Goal: Use online tool/utility: Use online tool/utility

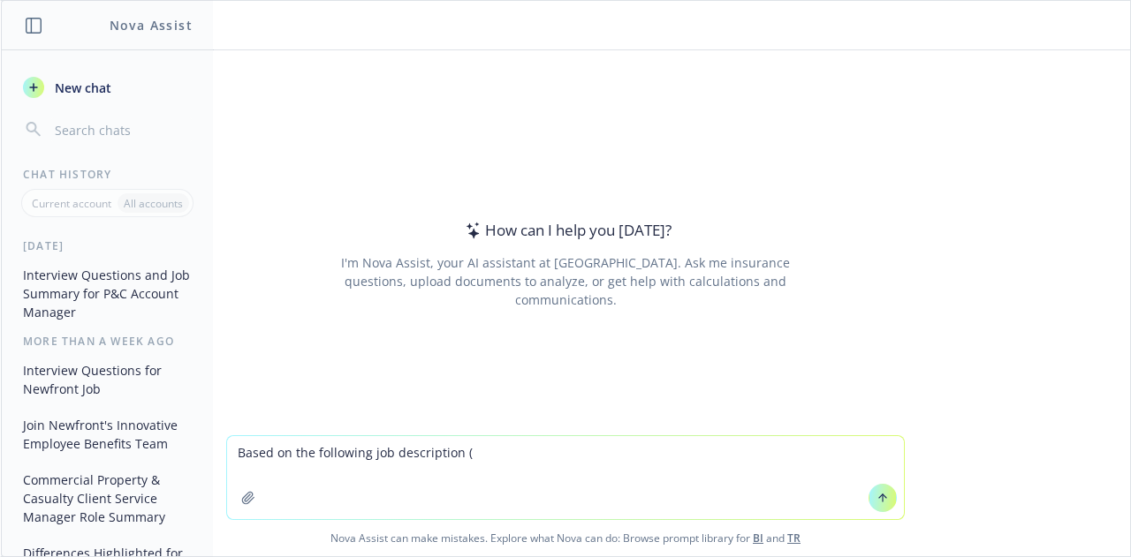
paste textarea "[URL][DOMAIN_NAME]"
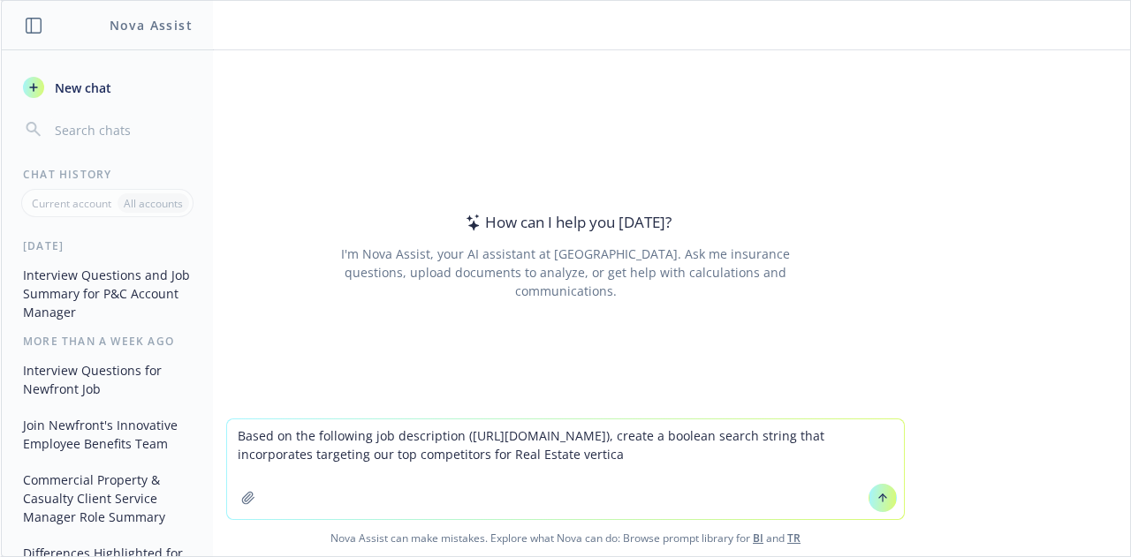
type textarea "Based on the following job description ([URL][DOMAIN_NAME]), create a boolean s…"
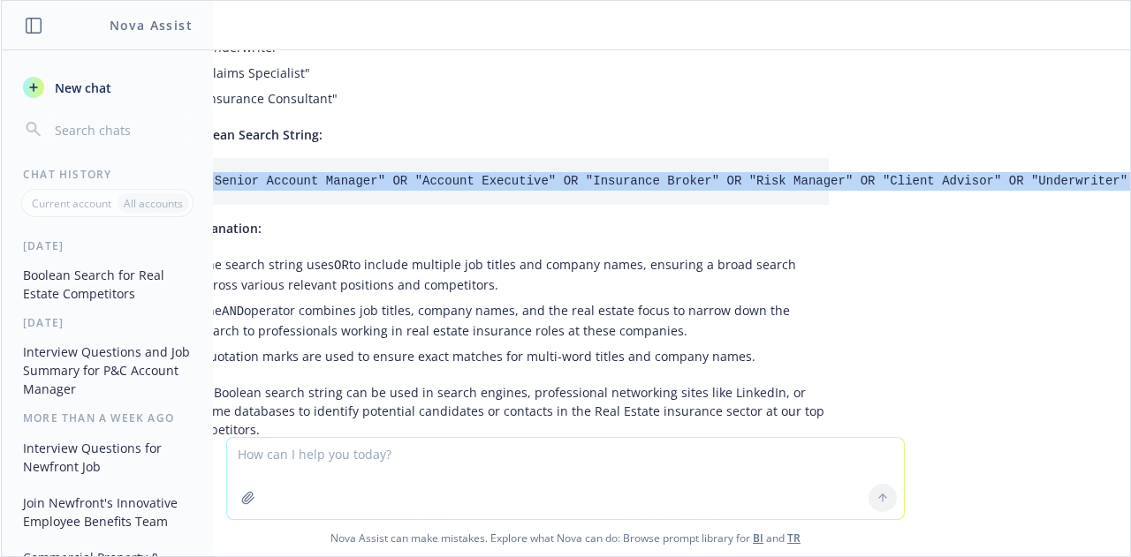
scroll to position [573, 0]
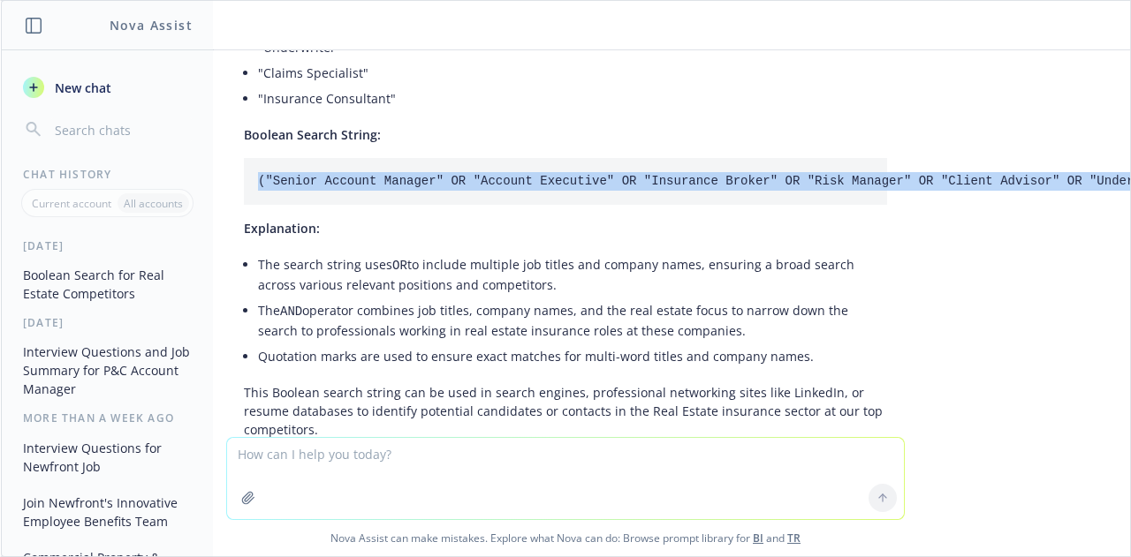
drag, startPoint x: 1101, startPoint y: 194, endPoint x: 238, endPoint y: 201, distance: 862.1
click at [244, 201] on pre "("Senior Account Manager" OR "Account Executive" OR "Insurance Broker" OR "Risk…" at bounding box center [565, 181] width 643 height 47
copy code "("Senior Account Manager" OR "Account Executive" OR "Insurance Broker" OR "Risk…"
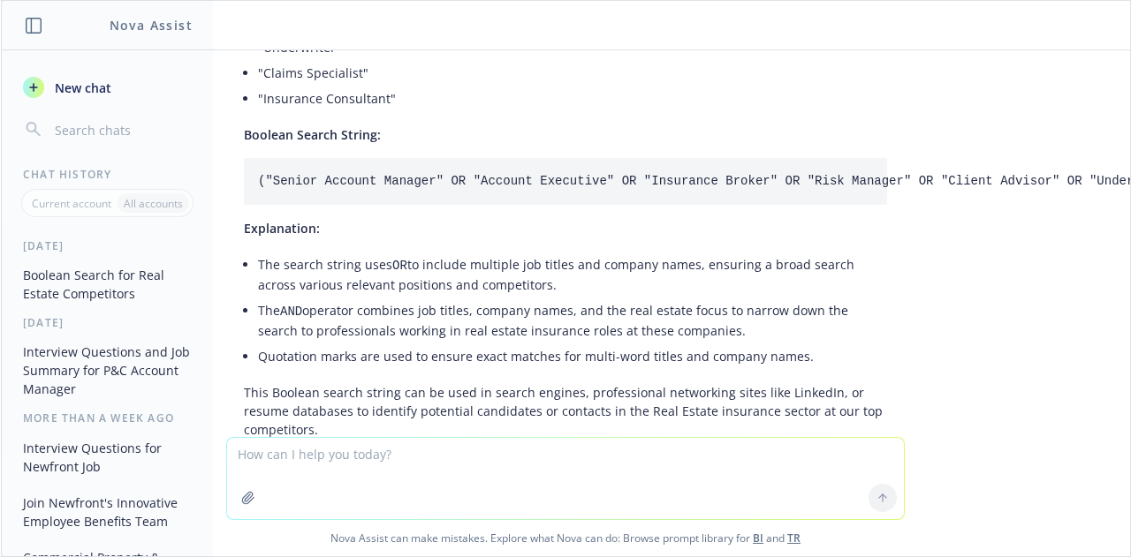
click at [436, 289] on li "The search string uses OR to include multiple job titles and company names, ens…" at bounding box center [572, 275] width 629 height 46
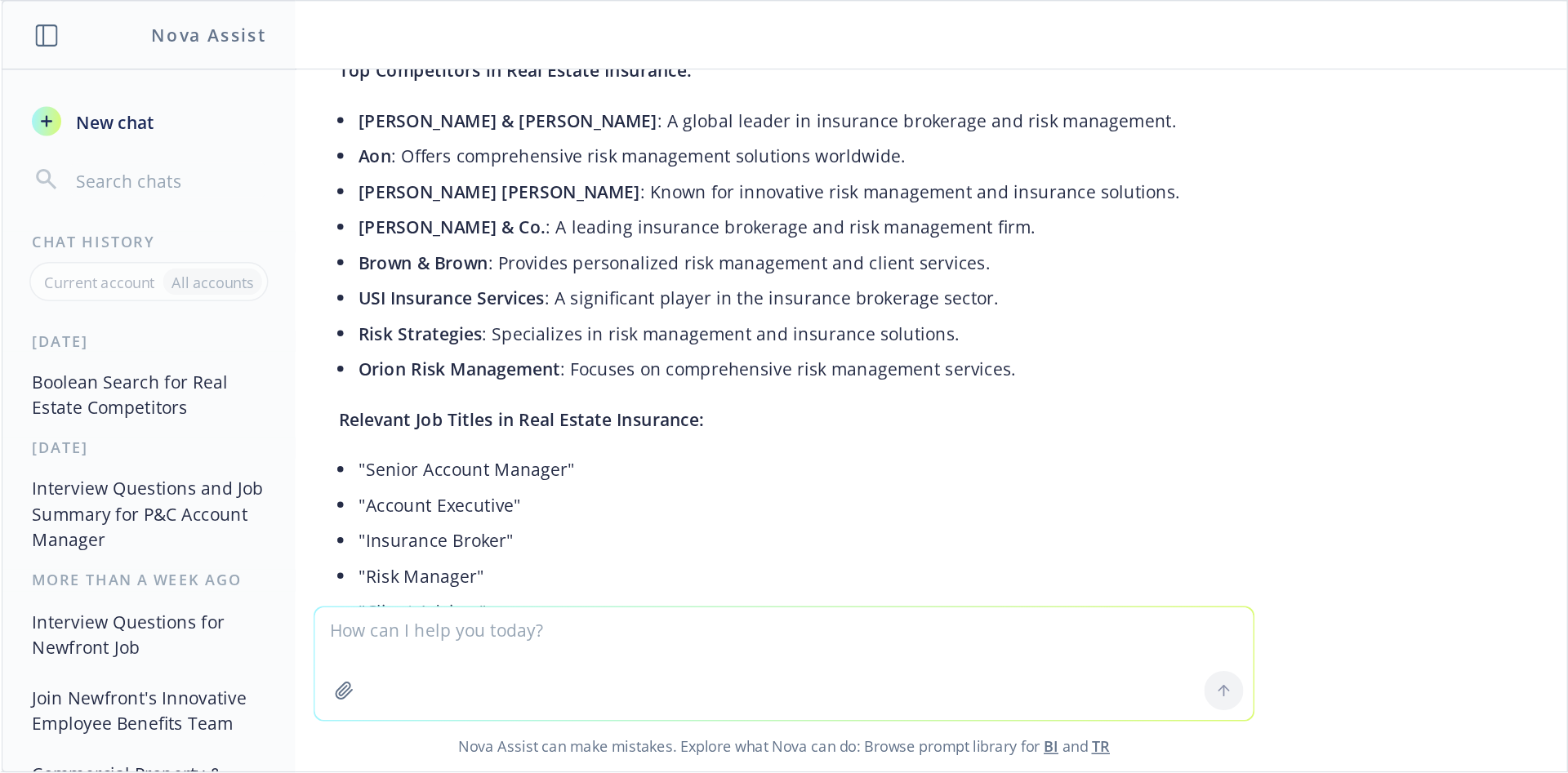
scroll to position [0, 0]
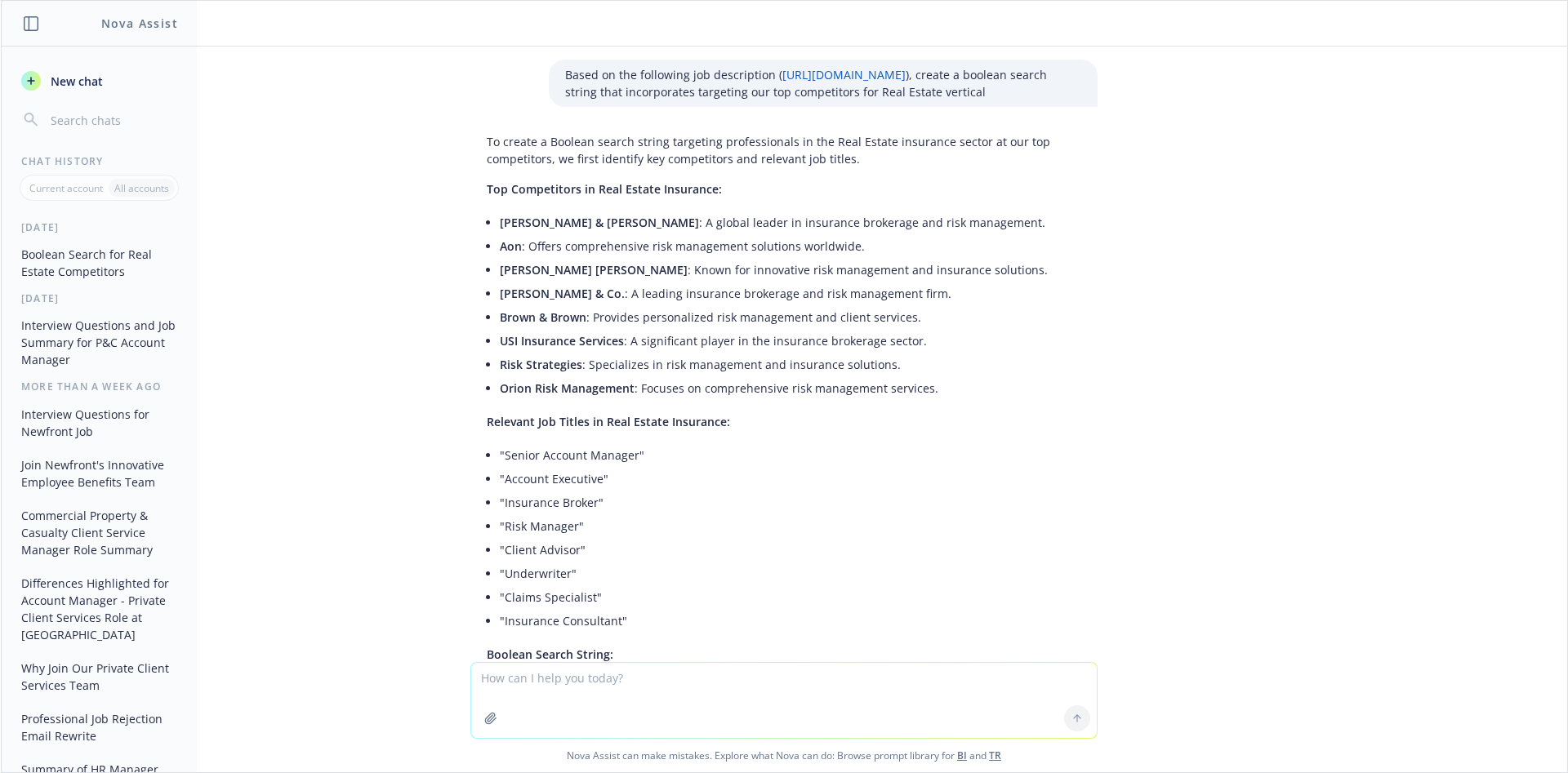
drag, startPoint x: 841, startPoint y: 5, endPoint x: 1020, endPoint y: 500, distance: 526.4
click at [1020, 491] on li ""Account Executive"" at bounding box center [790, 479] width 582 height 24
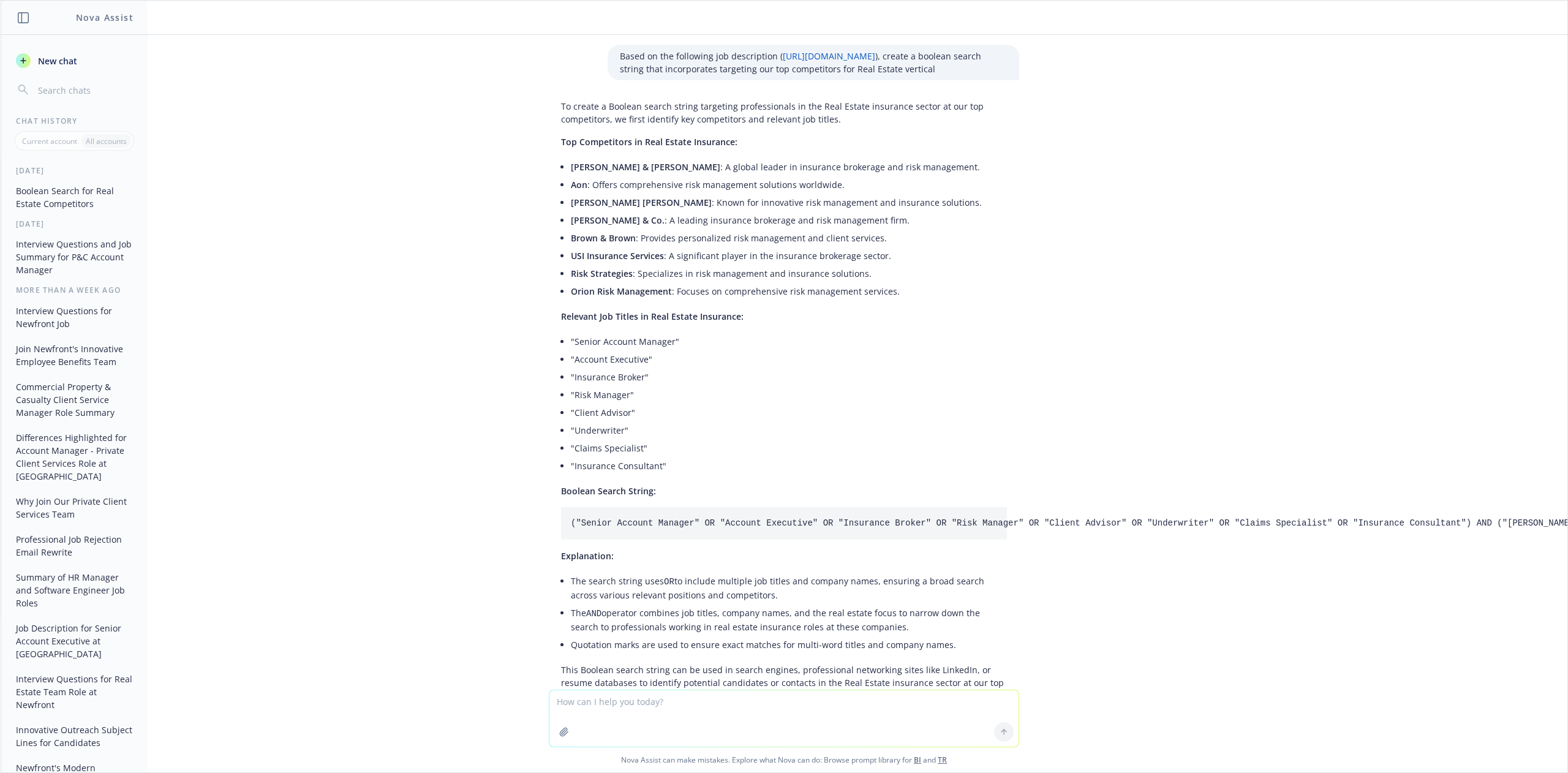
drag, startPoint x: 1164, startPoint y: 6, endPoint x: 1069, endPoint y: 386, distance: 391.7
click at [784, 385] on div "Based on the following job description ( [URL][DOMAIN_NAME] ), create a boolean…" at bounding box center [784, 362] width 1567 height 654
click at [621, 385] on textarea at bounding box center [784, 718] width 469 height 56
type textarea "C"
paste textarea "[URL][DOMAIN_NAME]"
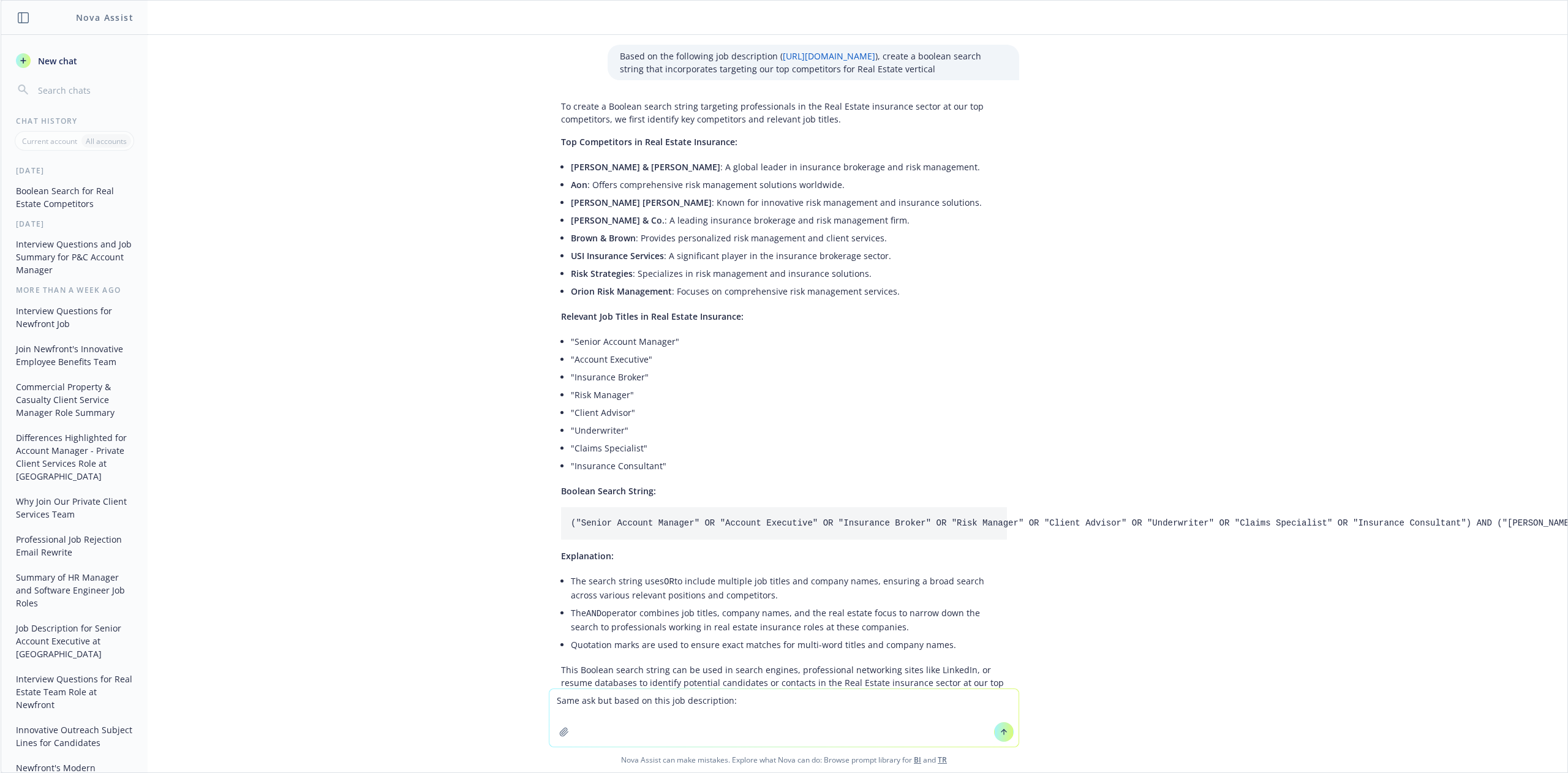
type textarea "Same ask but based on this job description: [URL][DOMAIN_NAME]"
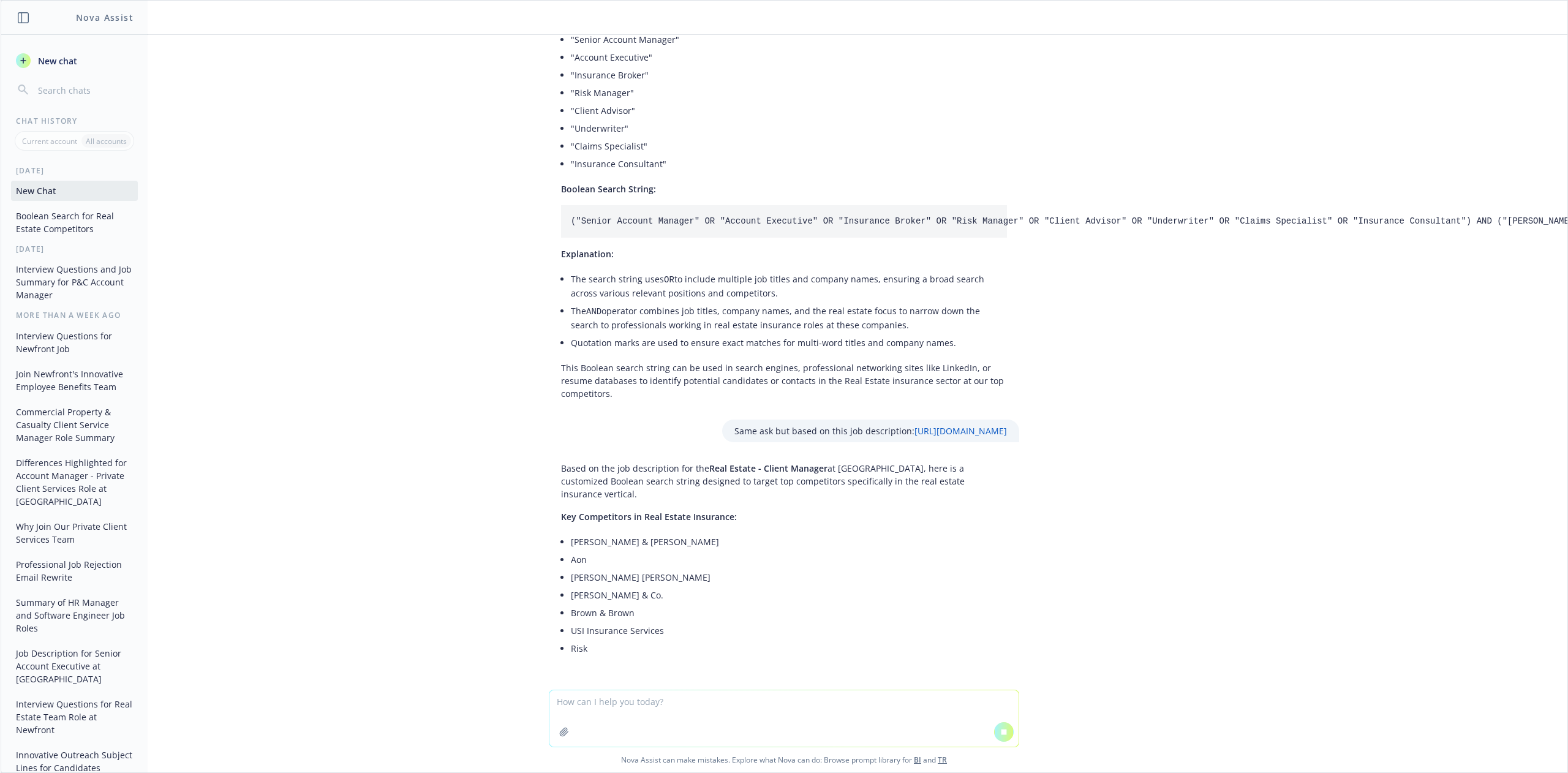
scroll to position [304, 0]
type textarea "n"
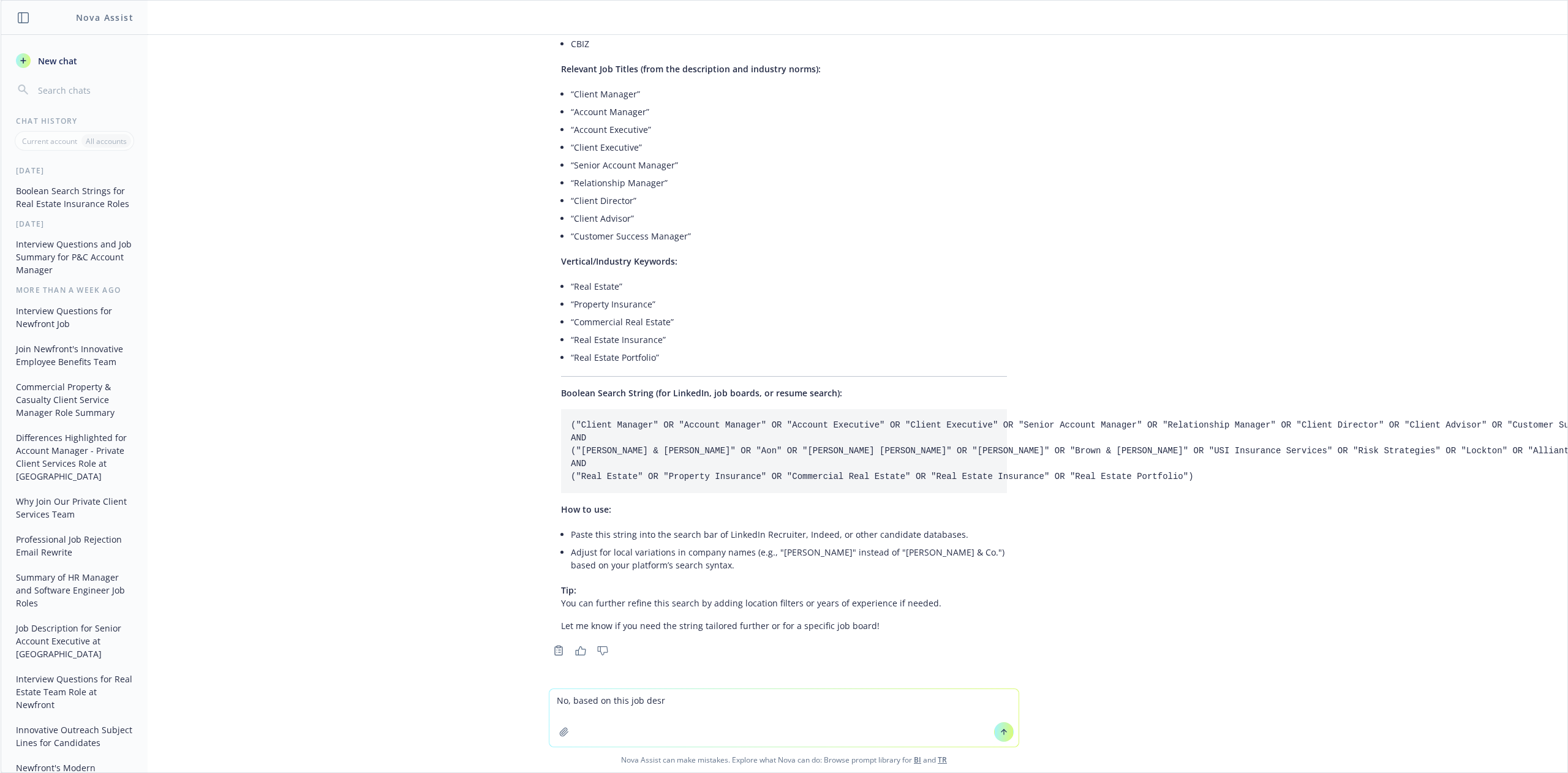
scroll to position [1011, 0]
paste textarea "[URL][DOMAIN_NAME]"
type textarea "No, based on this job decription: [URL][DOMAIN_NAME]"
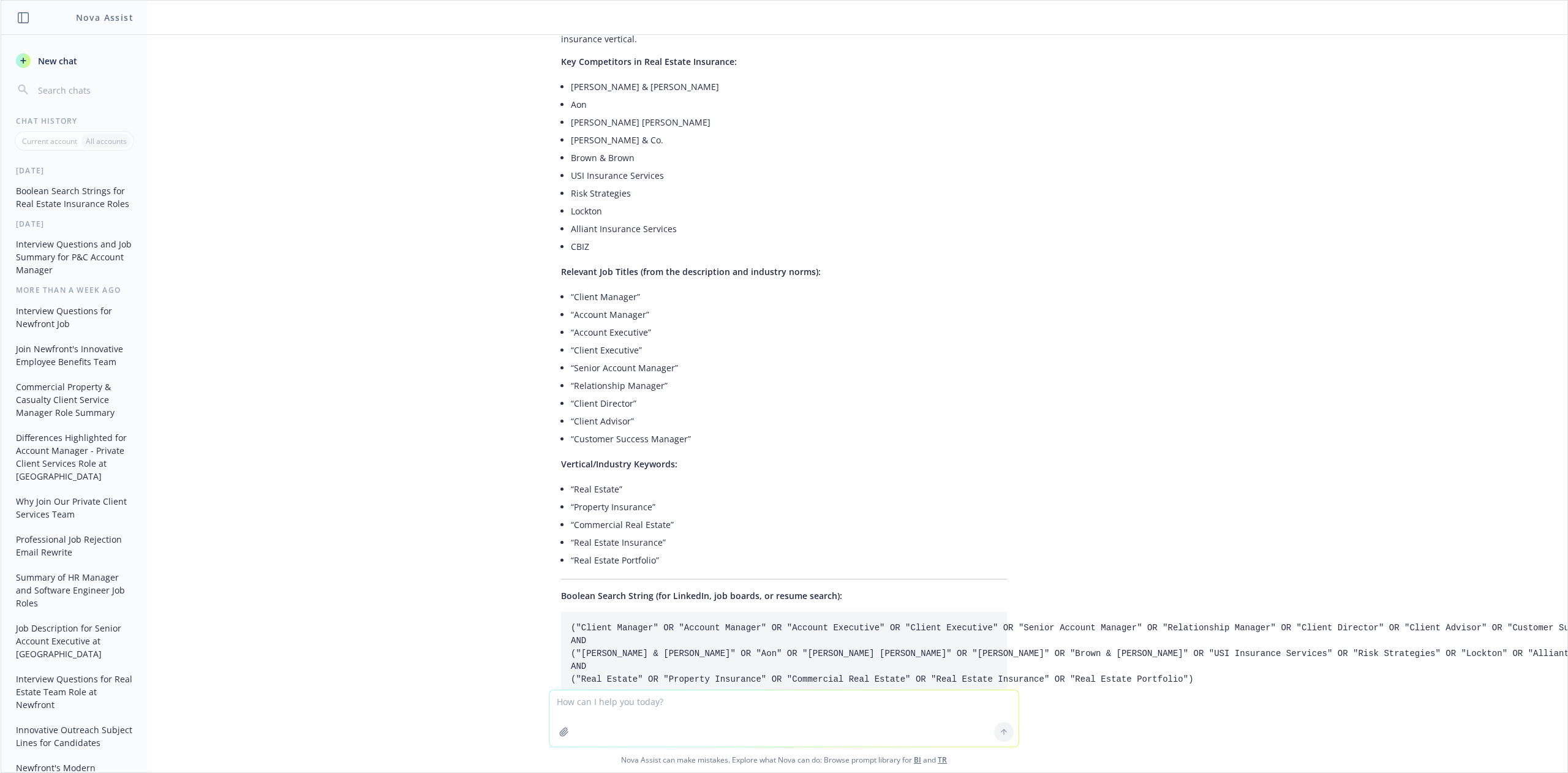
scroll to position [0, 0]
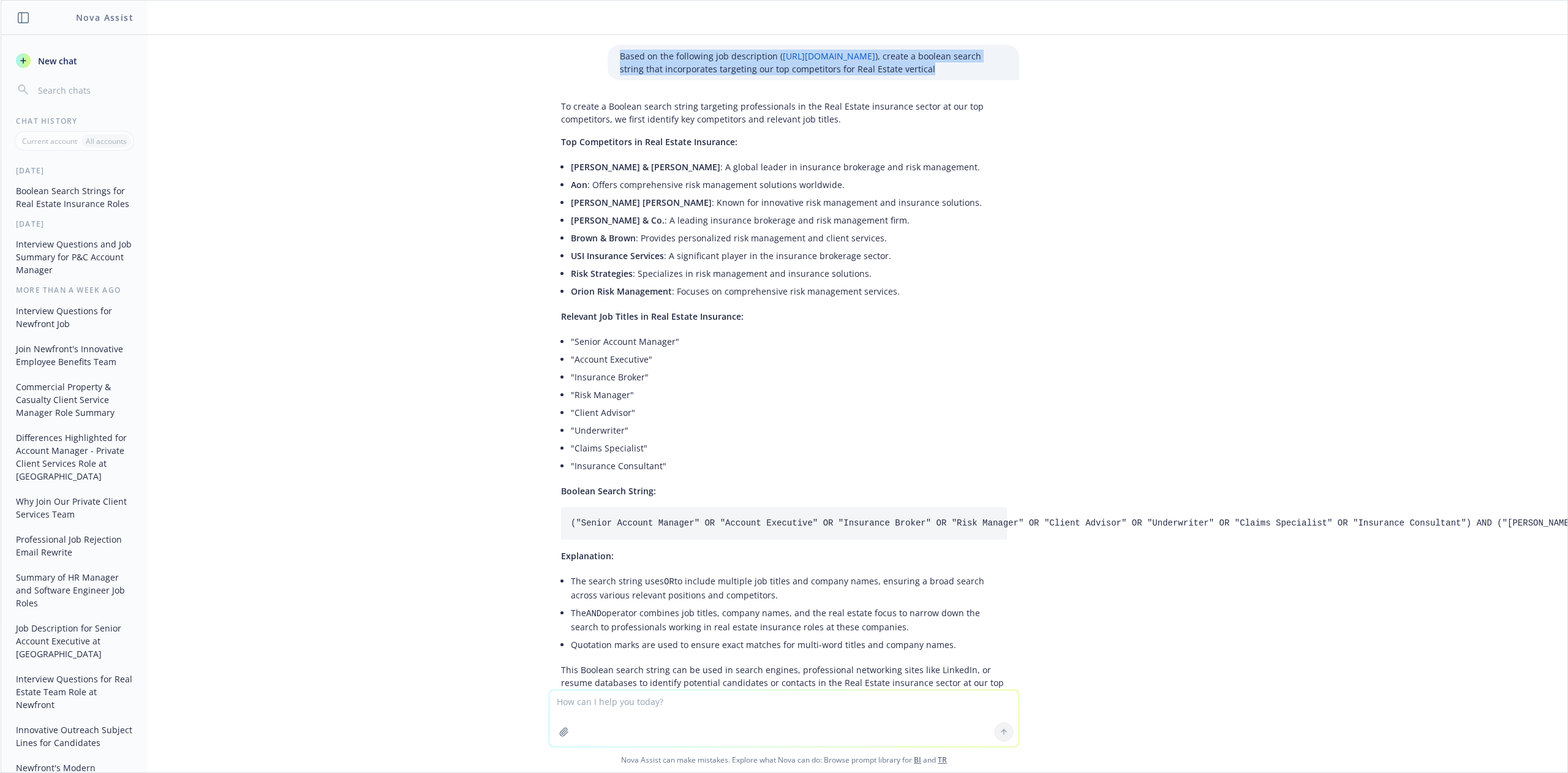
drag, startPoint x: 782, startPoint y: 89, endPoint x: 589, endPoint y: 50, distance: 196.9
click at [608, 50] on div "Based on the following job description ( [URL][DOMAIN_NAME] ), create a boolean…" at bounding box center [813, 62] width 412 height 35
copy p "Based on the following job description ( [URL][DOMAIN_NAME] ), create a boolean…"
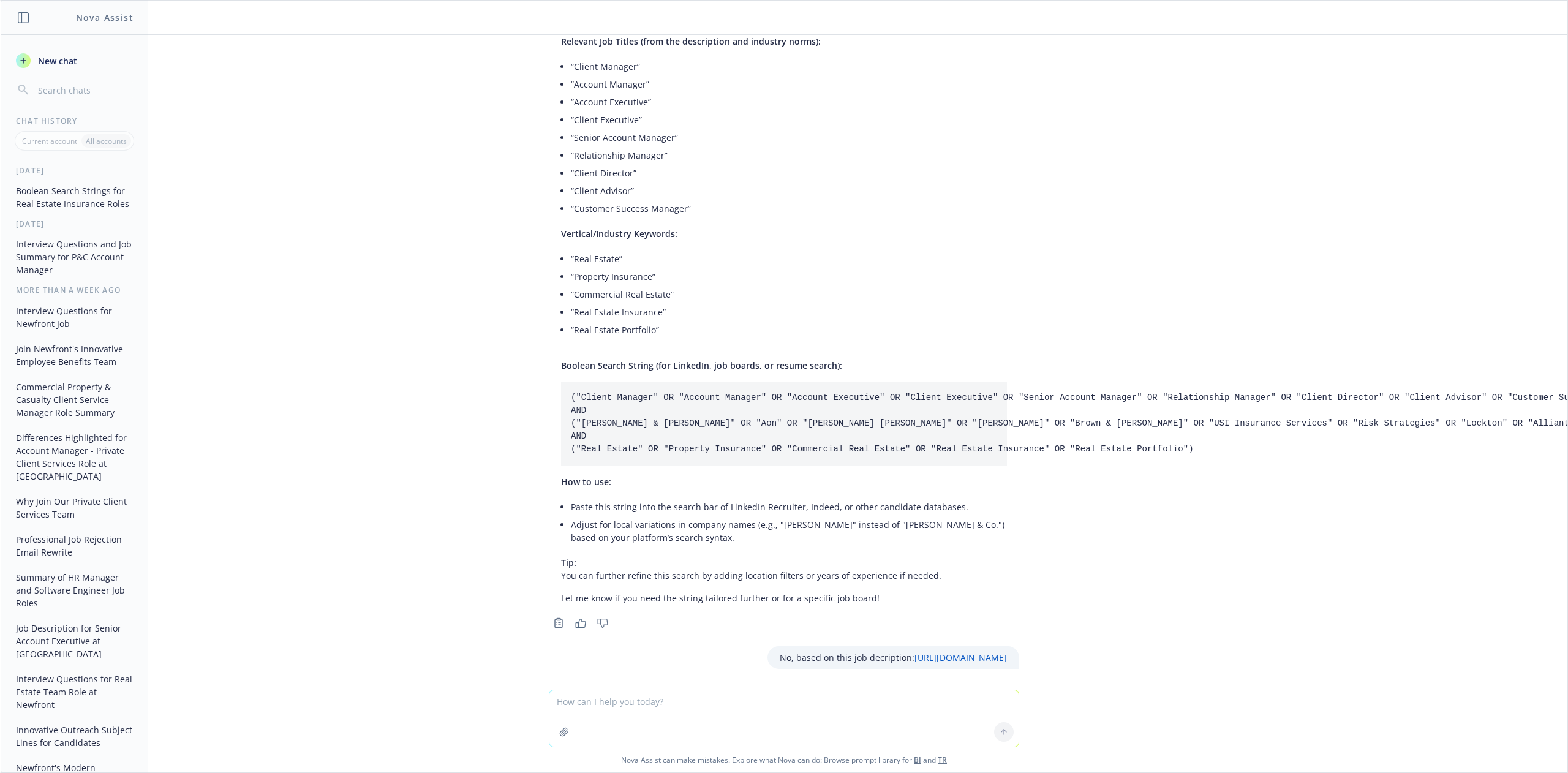
scroll to position [1986, 0]
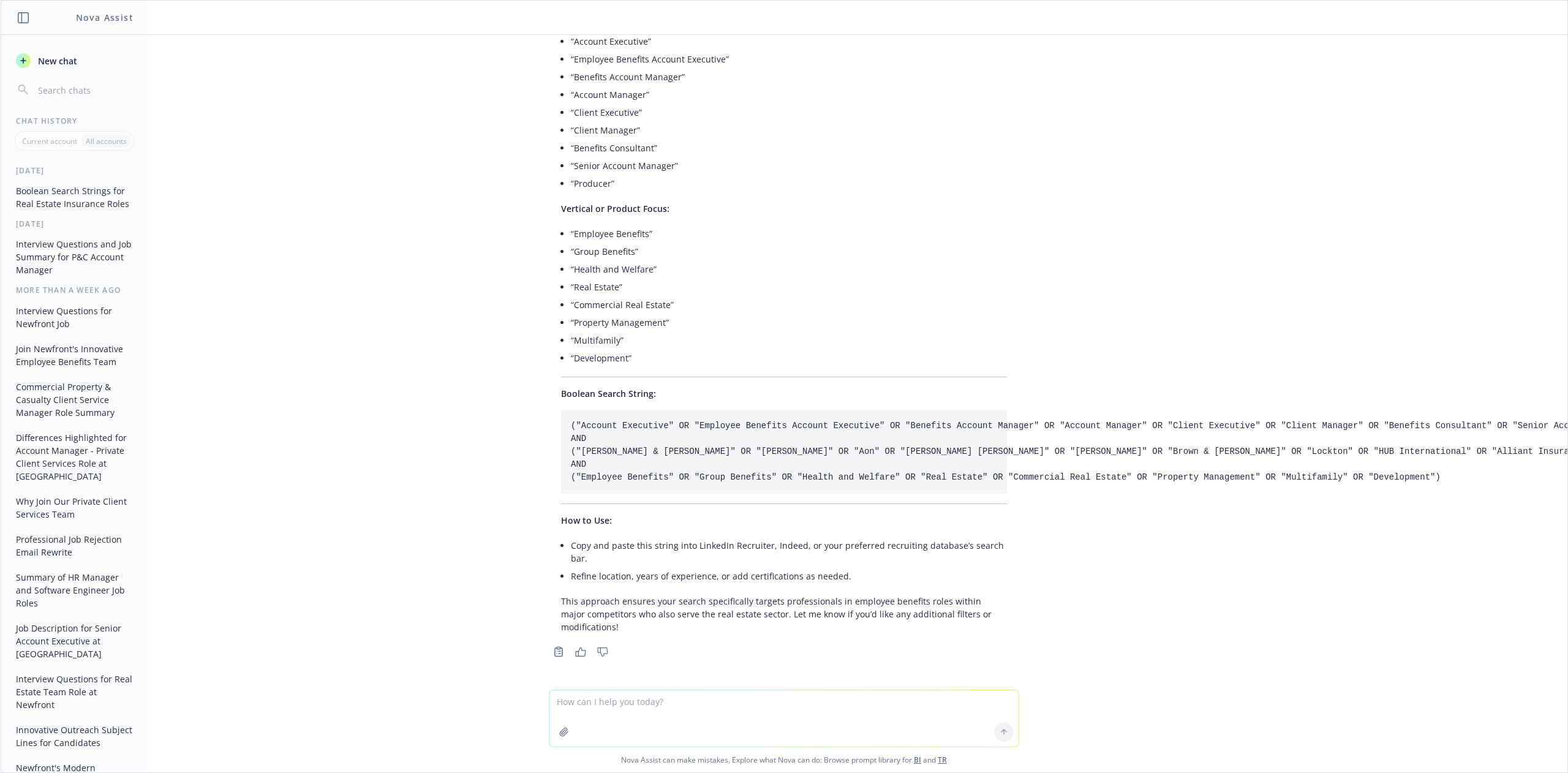
click at [627, 385] on textarea at bounding box center [784, 718] width 469 height 56
paste textarea "Based on the following job description ([URL][DOMAIN_NAME]), create a boolean s…"
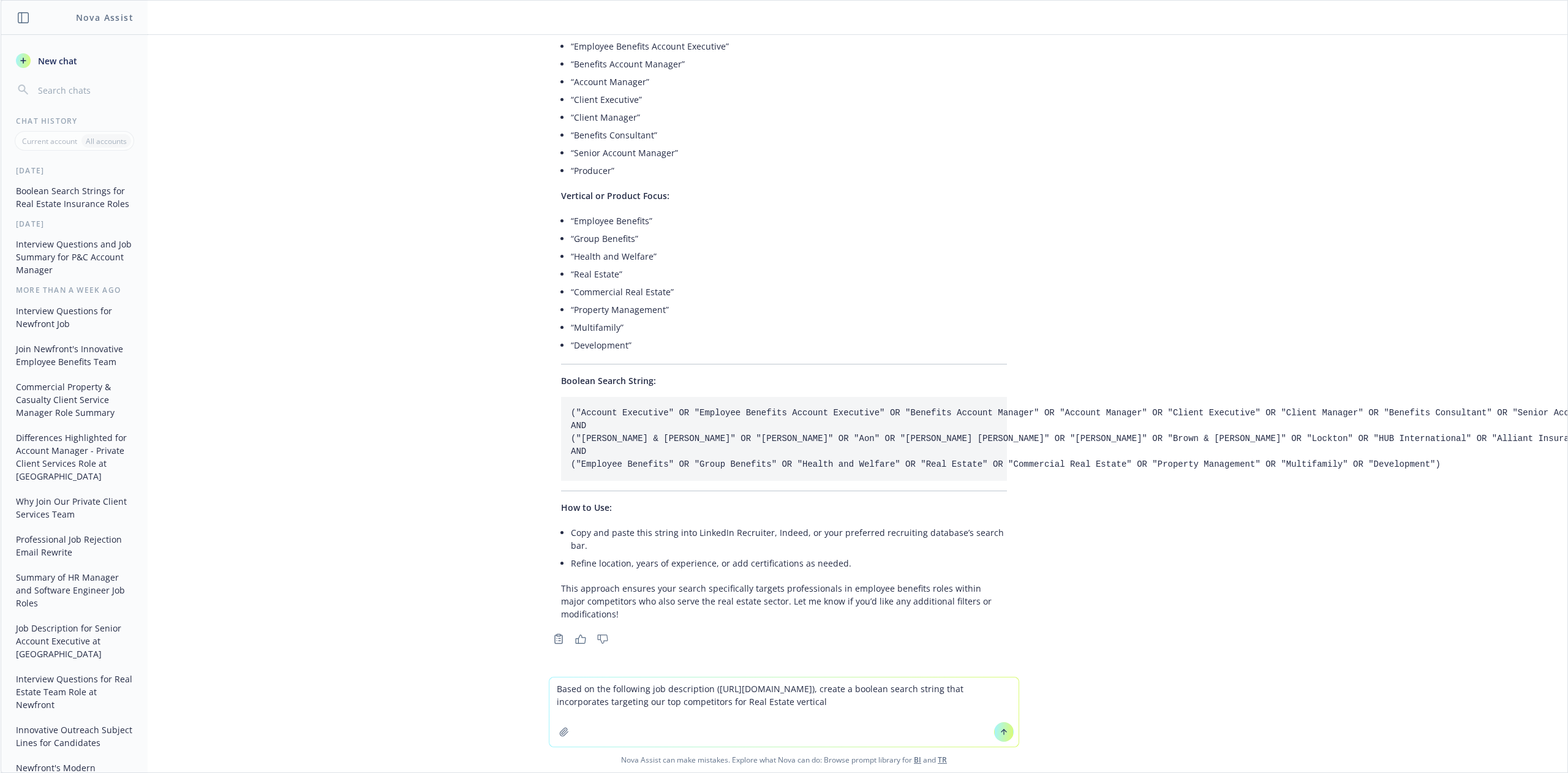
drag, startPoint x: 601, startPoint y: 703, endPoint x: 706, endPoint y: 691, distance: 105.7
click at [706, 385] on textarea "Based on the following job description ([URL][DOMAIN_NAME]), create a boolean s…" at bounding box center [784, 712] width 469 height 69
paste textarea "d05c1690-5151-41a5-a58f-01db040a19aa"
click at [711, 385] on textarea "Based on the following job description ([URL][DOMAIN_NAME]), create a boolean s…" at bounding box center [784, 712] width 469 height 69
type textarea "Based on the following job description ([URL][DOMAIN_NAME]), create a boolean s…"
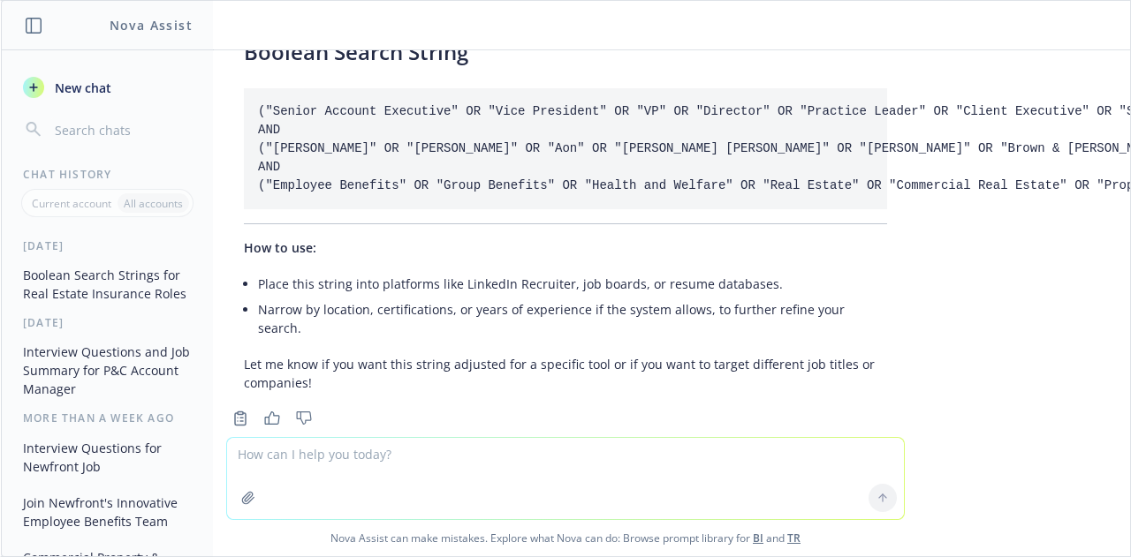
scroll to position [4853, 0]
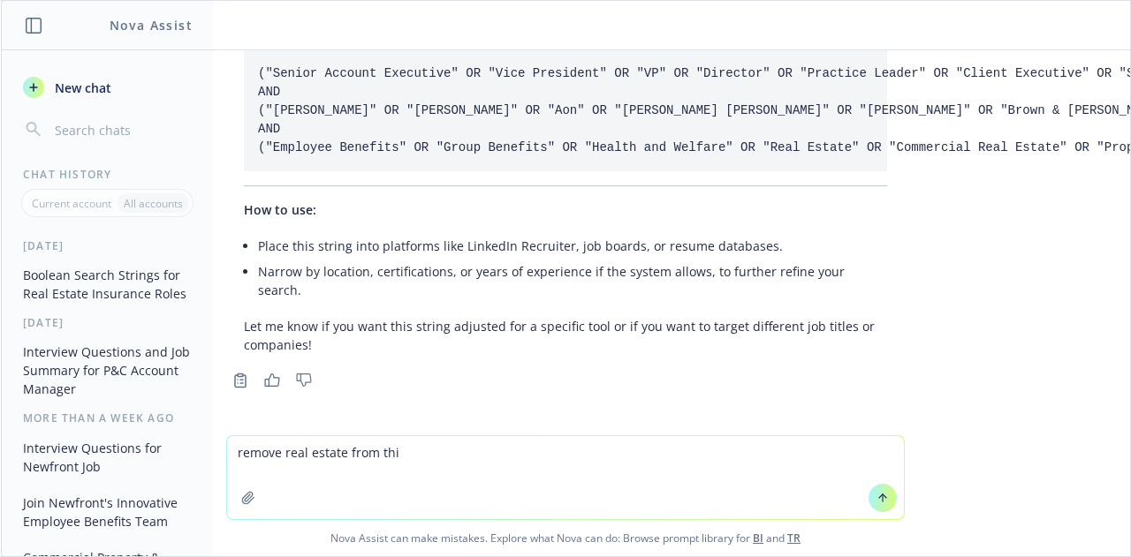
type textarea "remove real estate from this"
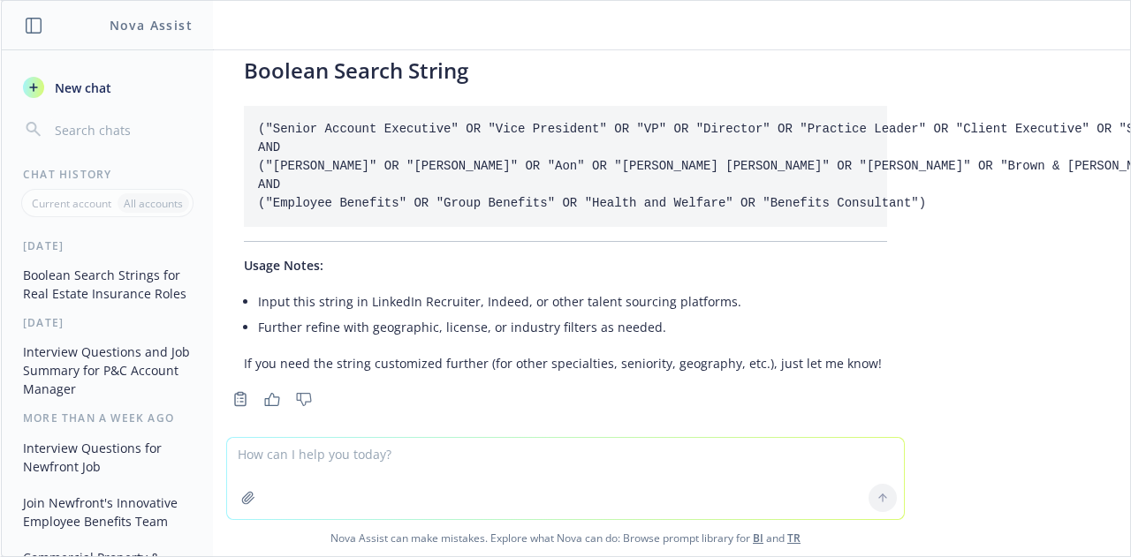
scroll to position [6149, 0]
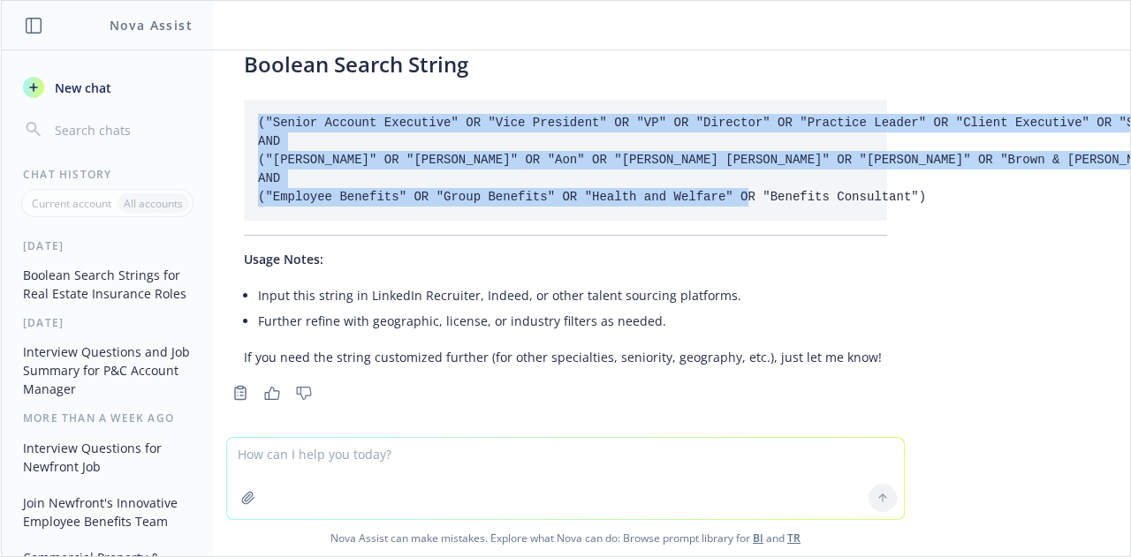
drag, startPoint x: 919, startPoint y: 169, endPoint x: 224, endPoint y: 87, distance: 699.1
click at [224, 87] on div "Based on the following job description ( [URL][DOMAIN_NAME] ), create a boolean…" at bounding box center [565, 243] width 1129 height 387
copy code "("Senior Account Executive" OR "Vice President" OR "VP" OR "Director" OR "Pract…"
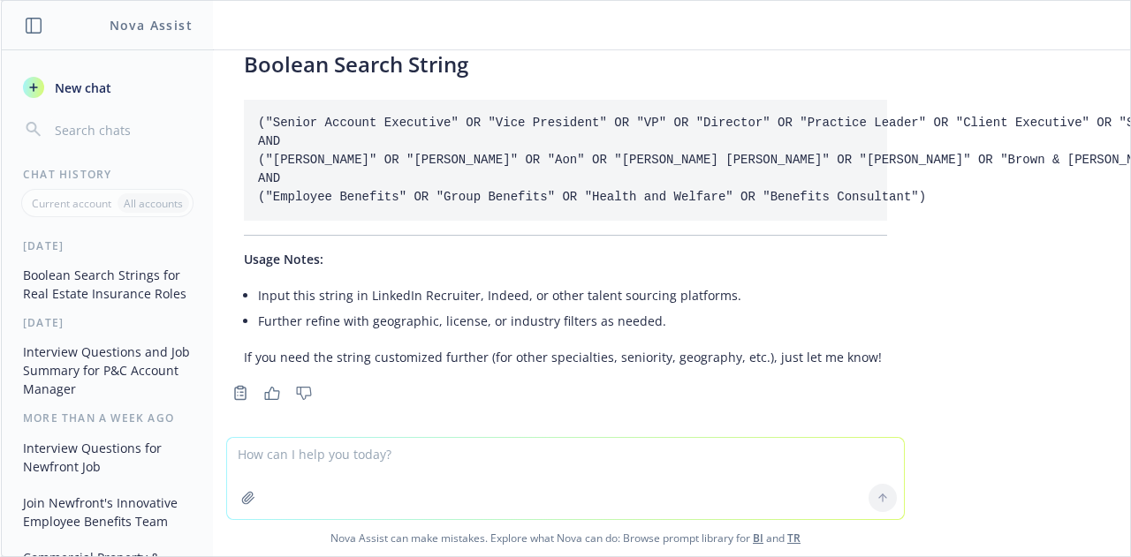
click at [384, 381] on div "Copy to clipboard Thumbs up Thumbs down" at bounding box center [565, 393] width 678 height 25
click at [355, 462] on textarea at bounding box center [565, 478] width 677 height 81
paste textarea "[URL][DOMAIN_NAME]"
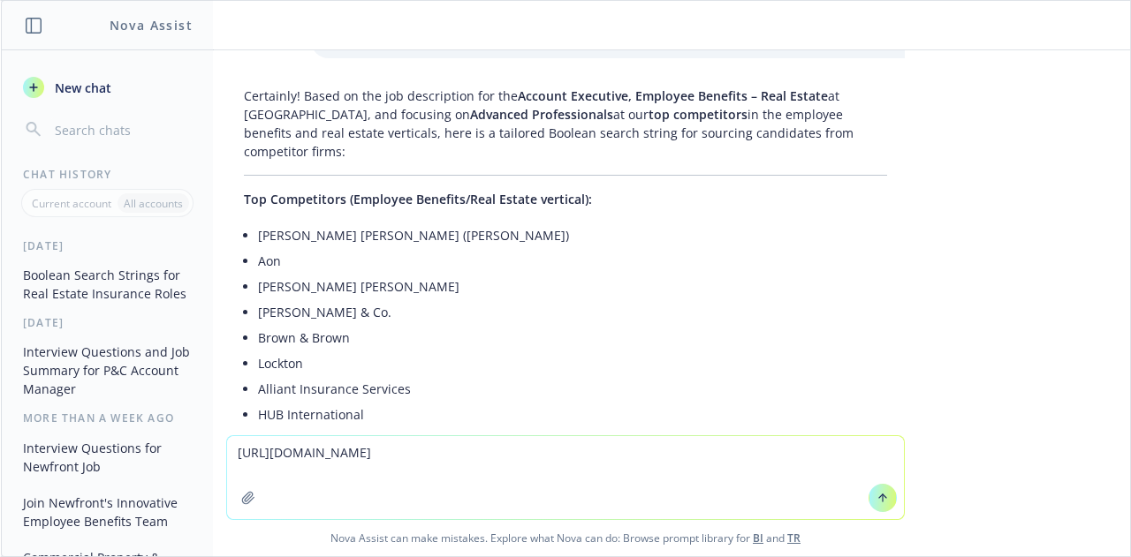
scroll to position [3682, 0]
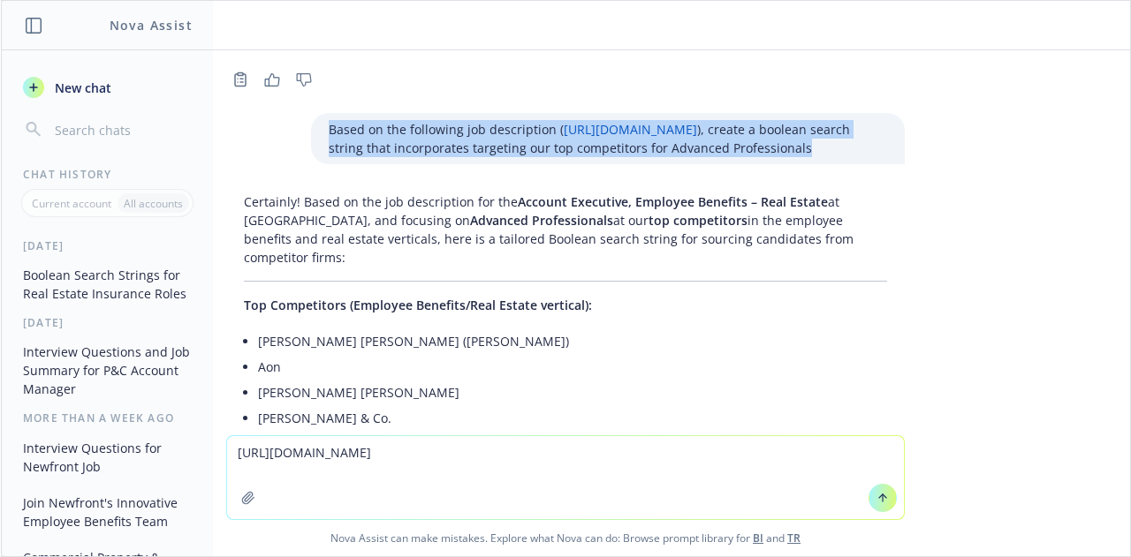
drag, startPoint x: 564, startPoint y: 176, endPoint x: 299, endPoint y: 142, distance: 267.1
click at [311, 142] on div "Based on the following job description ( [URL][DOMAIN_NAME] ), create a boolean…" at bounding box center [608, 138] width 594 height 51
copy p "Based on the following job description ( [URL][DOMAIN_NAME] ), create a boolean…"
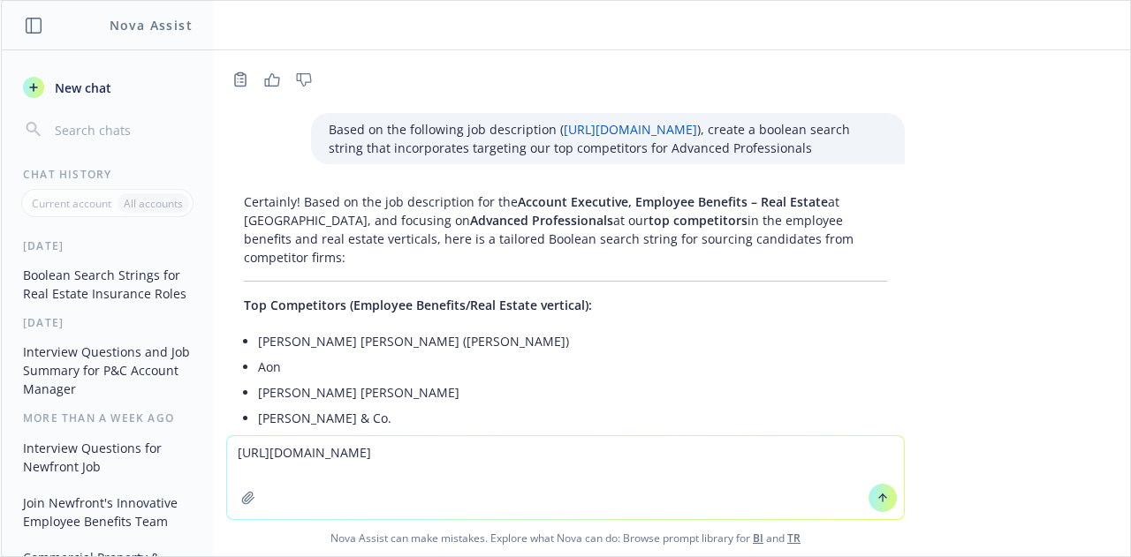
click at [231, 457] on textarea "[URL][DOMAIN_NAME]" at bounding box center [565, 477] width 677 height 83
paste textarea "Based on the following job description ([URL][DOMAIN_NAME]), create a boolean s…"
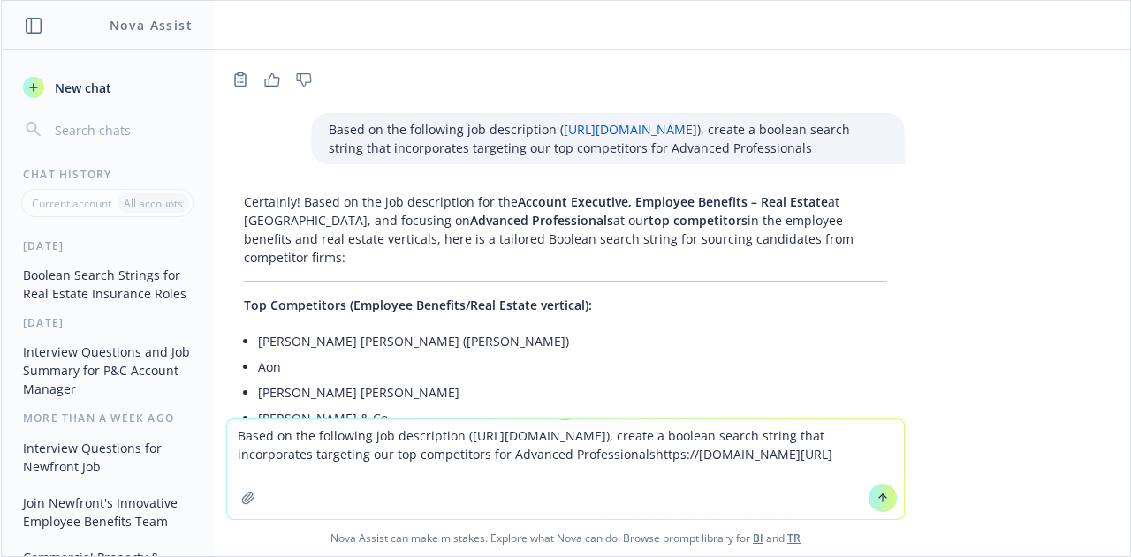
drag, startPoint x: 768, startPoint y: 474, endPoint x: 308, endPoint y: 474, distance: 460.2
click at [308, 474] on textarea "Based on the following job description ([URL][DOMAIN_NAME]), create a boolean s…" at bounding box center [565, 470] width 677 height 100
click at [312, 456] on textarea "Based on the following job description ([URL][DOMAIN_NAME]), create a boolean s…" at bounding box center [565, 470] width 677 height 100
drag, startPoint x: 315, startPoint y: 457, endPoint x: 458, endPoint y: 431, distance: 145.4
click at [458, 431] on textarea "Based on the following job description ([URL][DOMAIN_NAME]), create a boolean s…" at bounding box center [565, 470] width 677 height 100
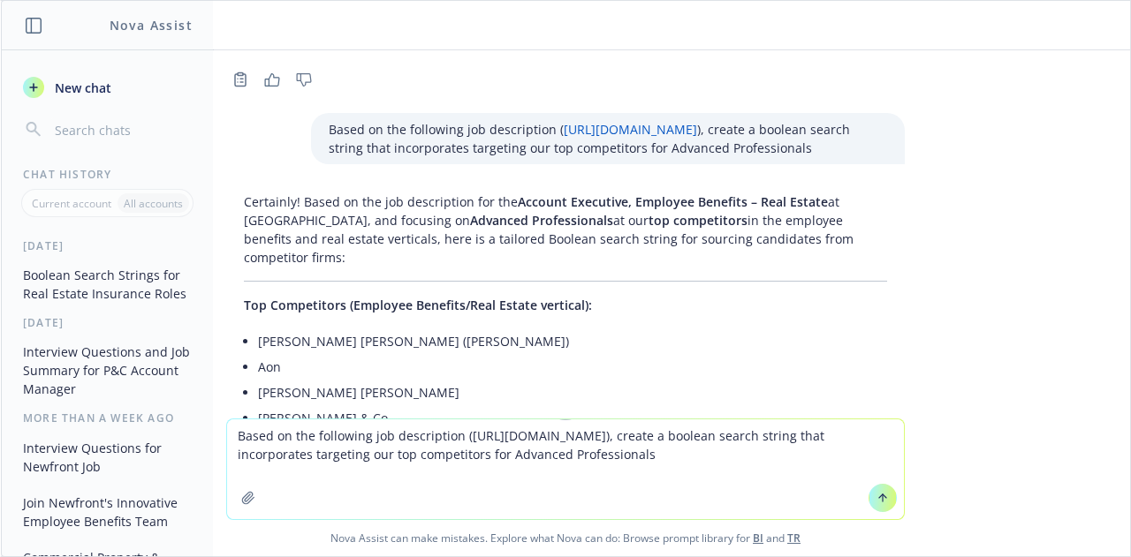
paste textarea "bc4ee321-70a2-4b87-b469-aa237056d0d7"
click at [437, 463] on textarea "Based on the following job description ([URL][DOMAIN_NAME]), create a boolean s…" at bounding box center [565, 470] width 677 height 100
click at [813, 454] on textarea "Based on the following job description ([URL][DOMAIN_NAME]), create a boolean s…" at bounding box center [565, 470] width 677 height 100
click at [253, 474] on textarea "Based on the following job description ([URL][DOMAIN_NAME]), create a boolean s…" at bounding box center [565, 470] width 677 height 100
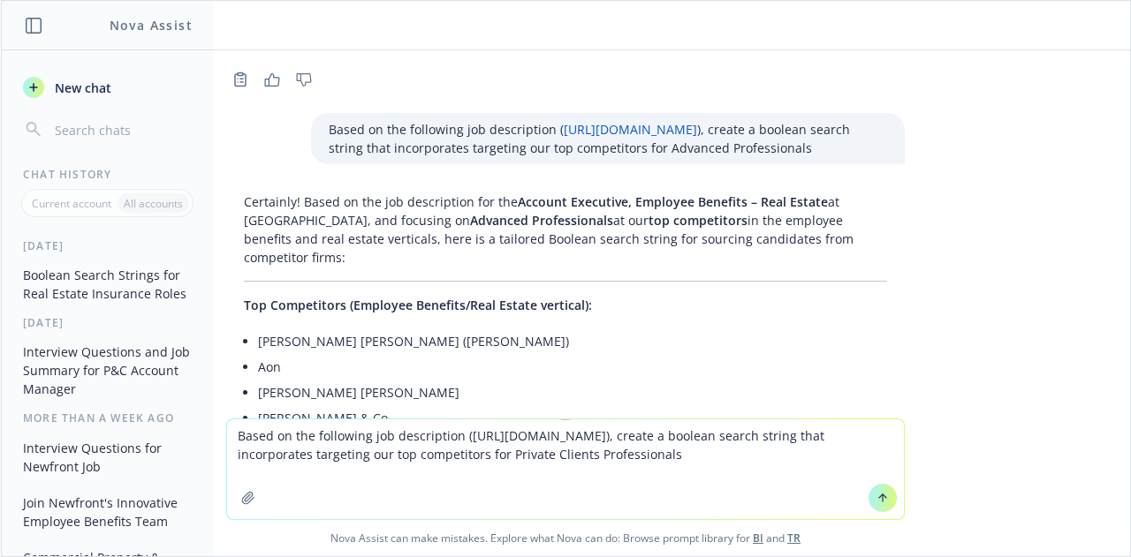
click at [253, 474] on textarea "Based on the following job description ([URL][DOMAIN_NAME]), create a boolean s…" at bounding box center [565, 470] width 677 height 100
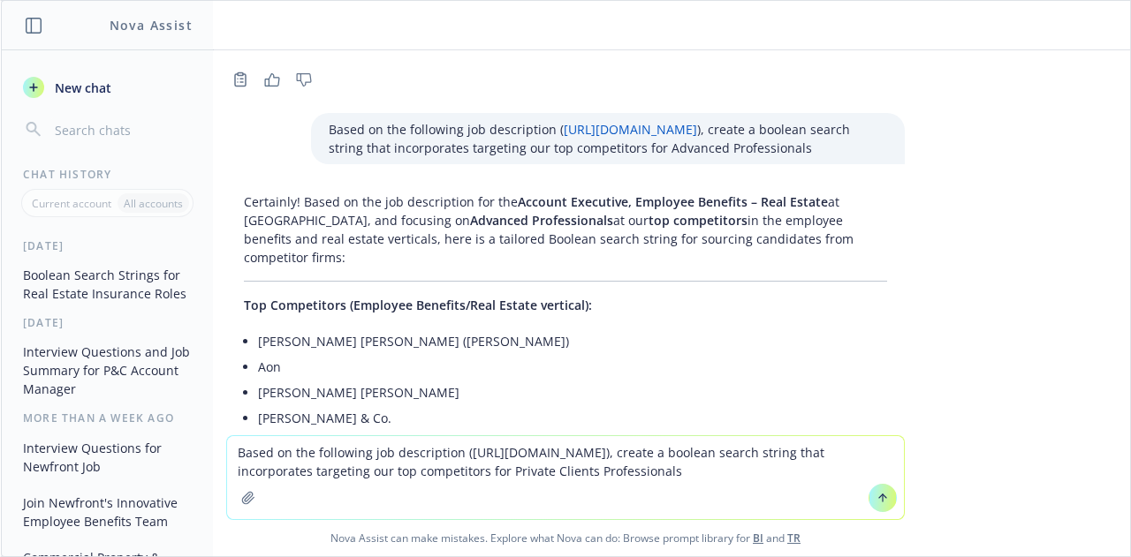
type textarea "Based on the following job description ([URL][DOMAIN_NAME]), create a boolean s…"
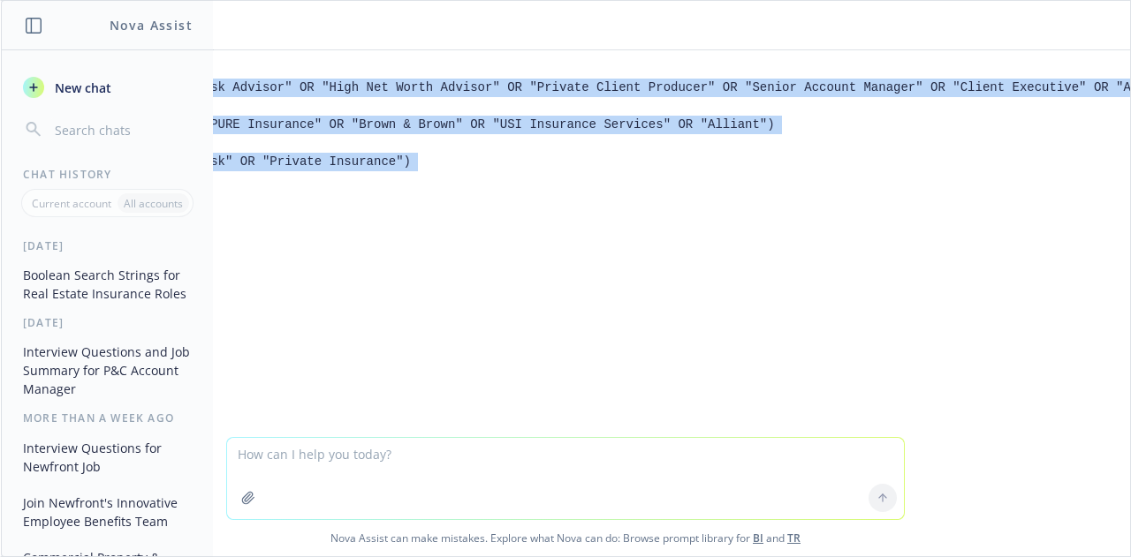
scroll to position [7595, 1046]
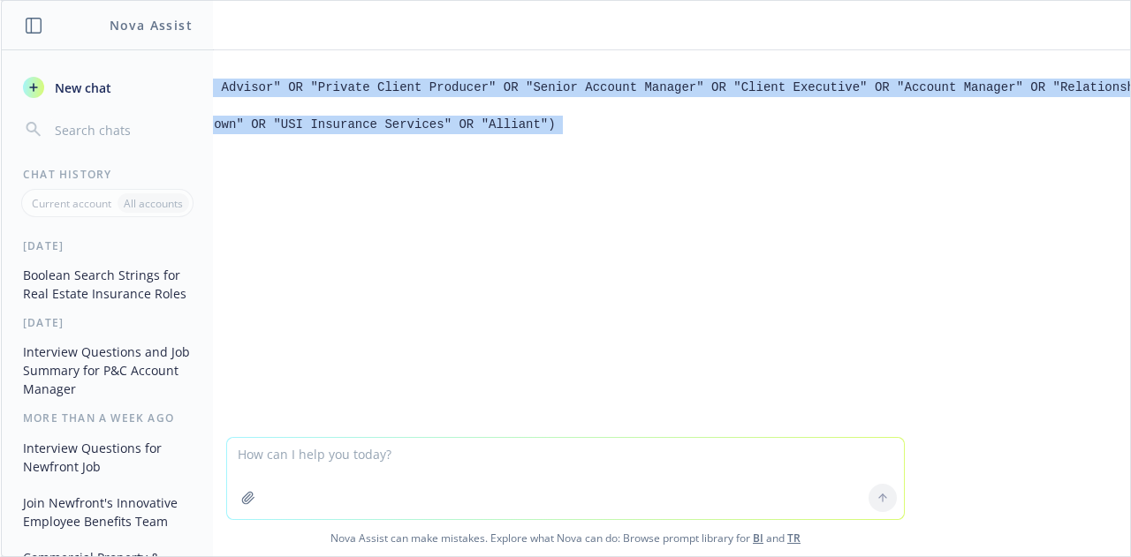
drag, startPoint x: 246, startPoint y: 79, endPoint x: 411, endPoint y: 148, distance: 179.3
click at [411, 148] on div "Based on the following job description ( [URL][DOMAIN_NAME] ), create a boolean…" at bounding box center [565, 243] width 1129 height 387
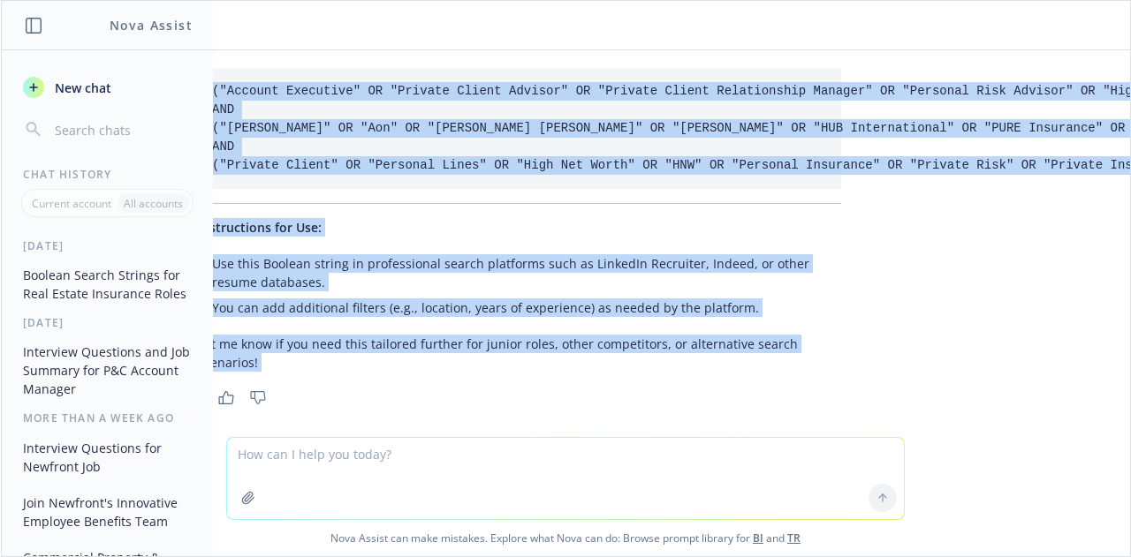
scroll to position [7591, 0]
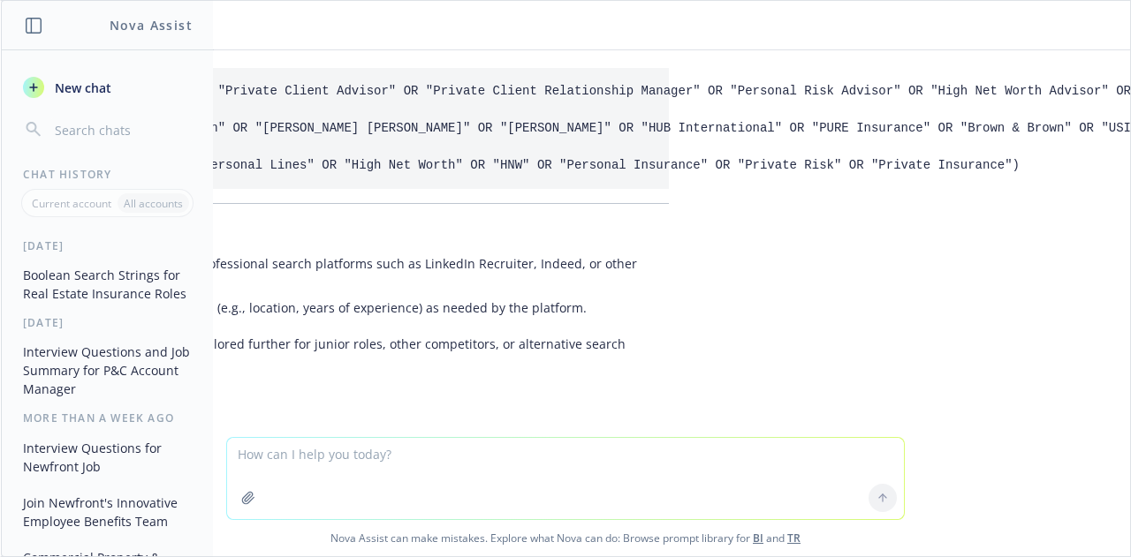
scroll to position [7591, 250]
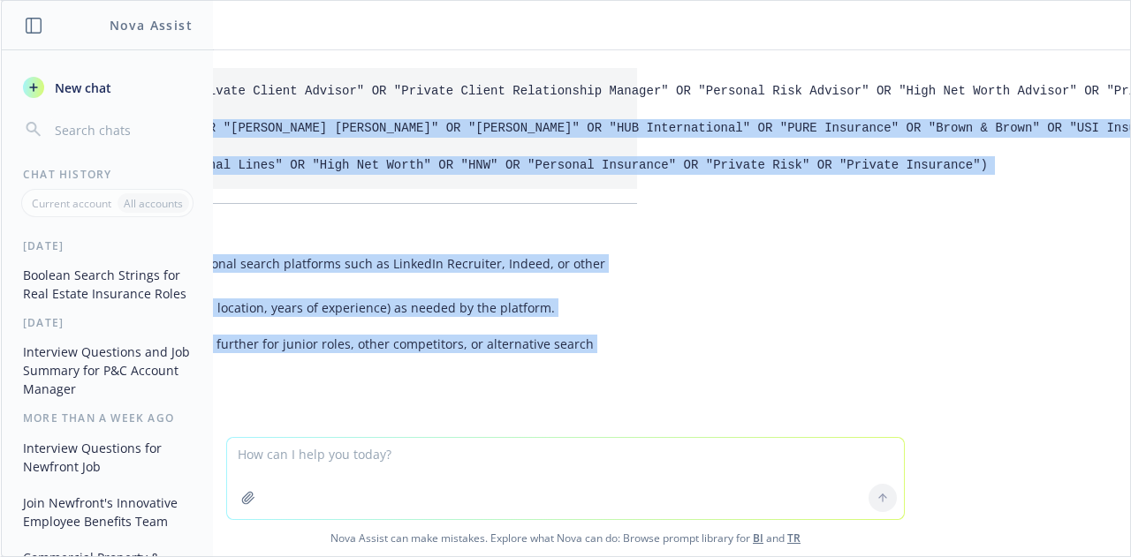
drag, startPoint x: 920, startPoint y: 160, endPoint x: 284, endPoint y: 106, distance: 639.1
click at [284, 106] on div "Based on the following job description ( [URL][DOMAIN_NAME] ), create a boolean…" at bounding box center [565, 243] width 1129 height 387
click at [295, 160] on code "("Account Executive" OR "Private Client Advisor" OR "Private Client Relationshi…" at bounding box center [1013, 128] width 2011 height 88
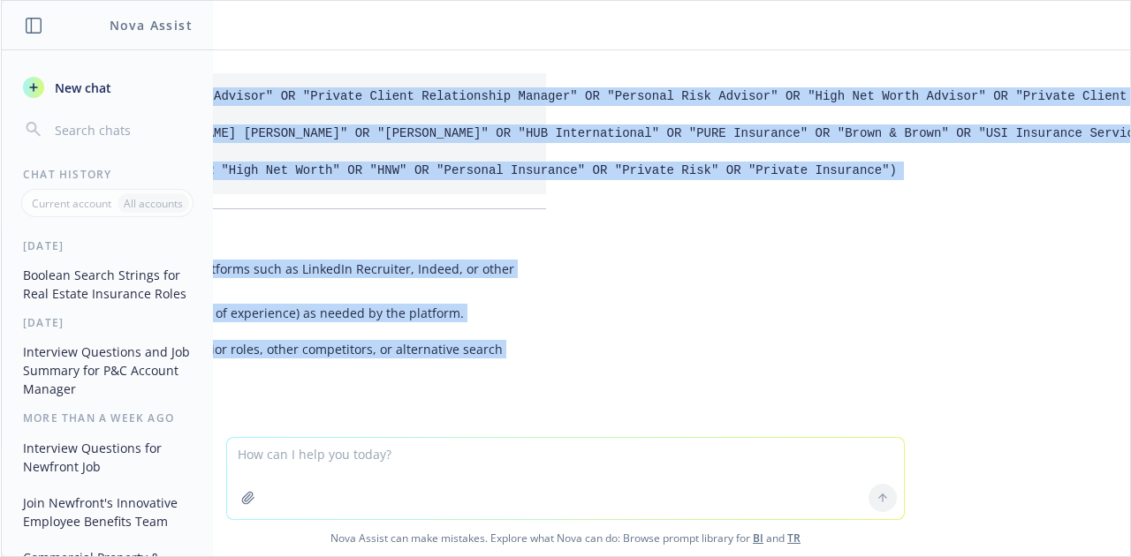
scroll to position [7586, 415]
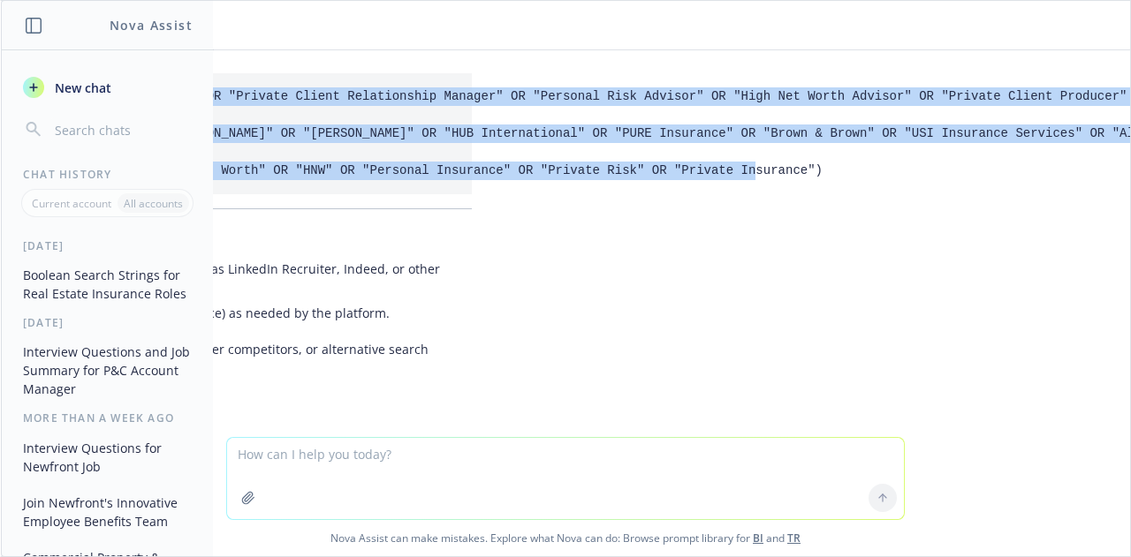
drag, startPoint x: 245, startPoint y: 91, endPoint x: 727, endPoint y: 164, distance: 487.8
click at [727, 164] on div "Based on the following job description ( [URL][DOMAIN_NAME] ), create a boolean…" at bounding box center [565, 243] width 1129 height 387
copy code "("Account Executive" OR "Private Client Advisor" OR "Private Client Relationshi…"
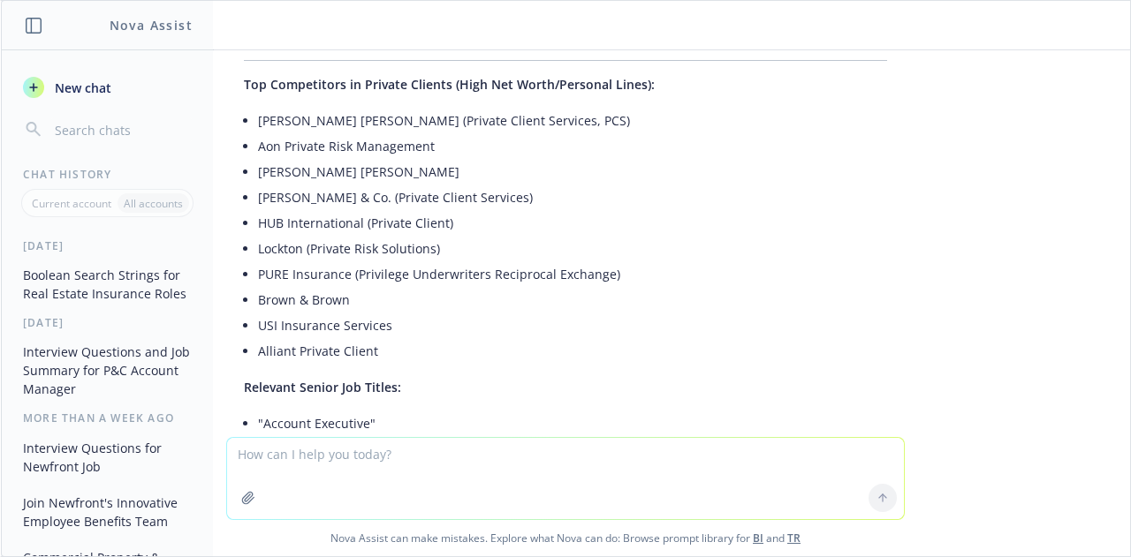
scroll to position [6640, 0]
